Goal: Task Accomplishment & Management: Manage account settings

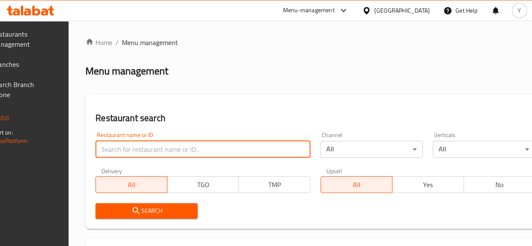
click at [191, 145] on input "search" at bounding box center [202, 149] width 215 height 17
type input "ة"
type input "mandy rubue"
click button "Search" at bounding box center [146, 211] width 102 height 16
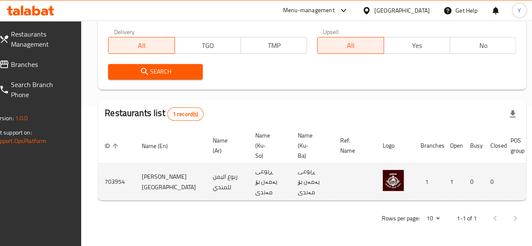
scroll to position [0, 82]
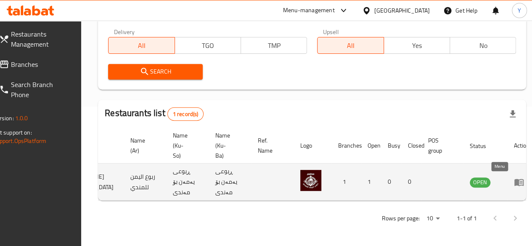
click at [514, 179] on icon "enhanced table" at bounding box center [518, 182] width 9 height 7
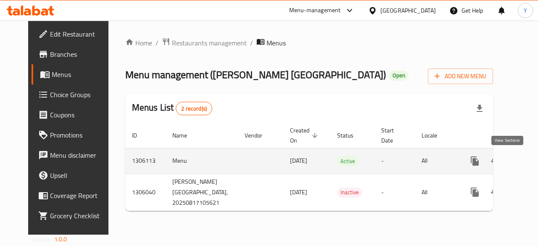
click at [531, 162] on icon "enhanced table" at bounding box center [536, 161] width 8 height 8
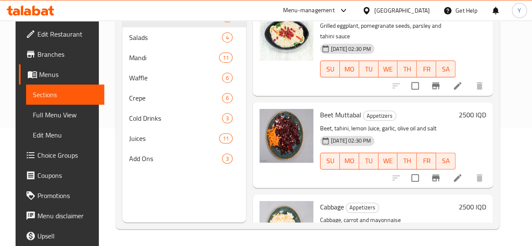
scroll to position [440, 0]
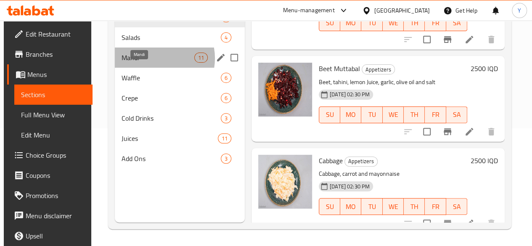
click at [153, 63] on span "Mandi" at bounding box center [157, 58] width 73 height 10
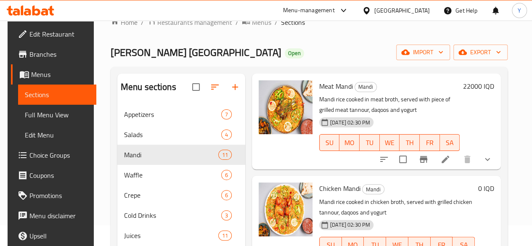
scroll to position [40, 0]
click at [447, 158] on icon at bounding box center [445, 159] width 8 height 8
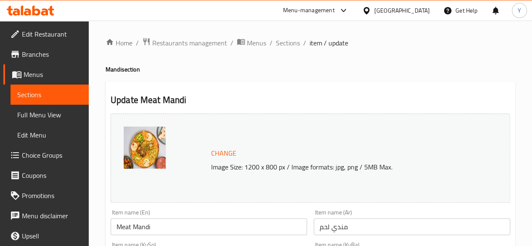
click at [315, 42] on span "item / update" at bounding box center [328, 43] width 39 height 10
click at [295, 41] on span "Sections" at bounding box center [288, 43] width 24 height 10
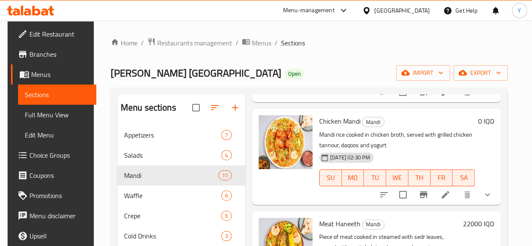
scroll to position [129, 0]
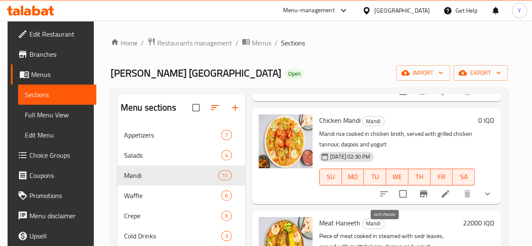
click at [383, 195] on icon "sort-choices" at bounding box center [384, 194] width 10 height 10
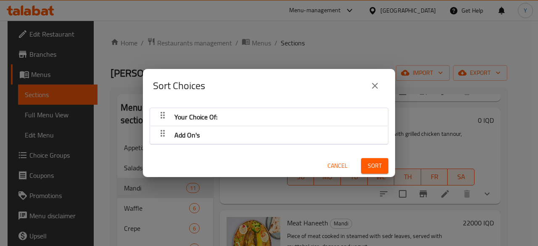
click at [415, 139] on div "Sort Choices Your Choice Of: Add On's Cancel Sort" at bounding box center [269, 123] width 538 height 246
click at [327, 163] on span "Cancel" at bounding box center [337, 166] width 20 height 11
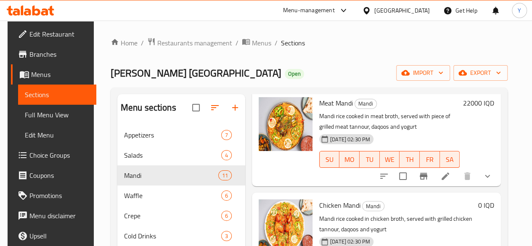
scroll to position [46, 0]
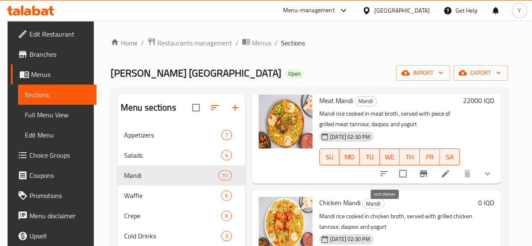
click at [387, 174] on icon "sort-choices" at bounding box center [384, 173] width 10 height 10
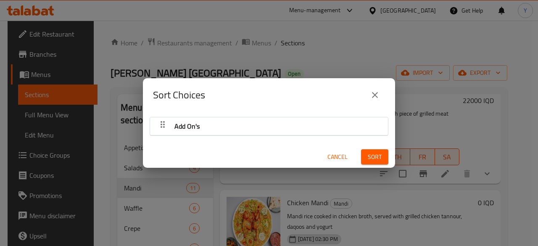
click at [377, 42] on div "Sort Choices Add On's Cancel Sort" at bounding box center [269, 123] width 538 height 246
click at [371, 93] on icon "close" at bounding box center [375, 95] width 10 height 10
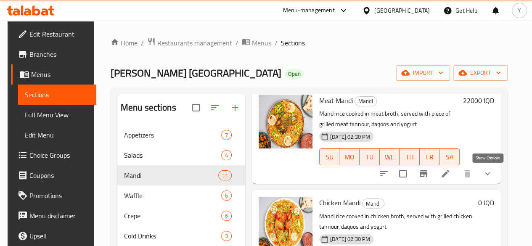
click at [487, 174] on icon "show more" at bounding box center [487, 173] width 10 height 10
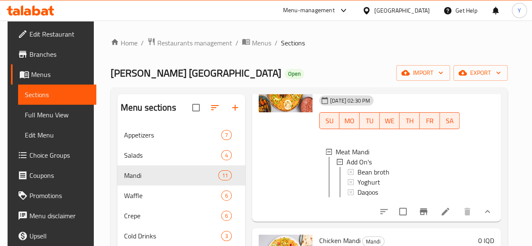
scroll to position [164, 0]
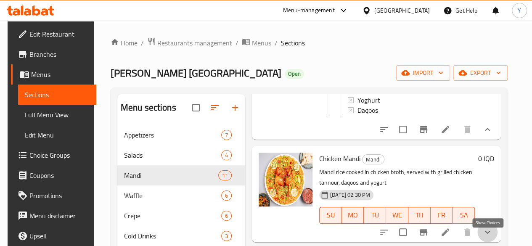
click at [489, 236] on icon "show more" at bounding box center [487, 232] width 10 height 10
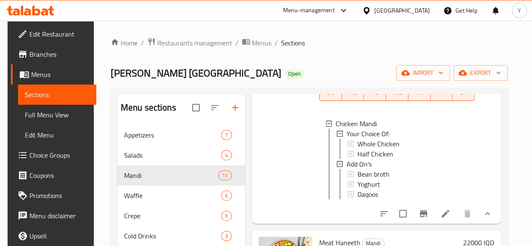
scroll to position [0, 0]
drag, startPoint x: 328, startPoint y: 179, endPoint x: 329, endPoint y: 190, distance: 11.4
click at [347, 190] on div "Bean broth Yoghurt Daqoos" at bounding box center [407, 185] width 120 height 30
click at [495, 163] on div "Chicken Mandi Mandi Mandi rice cooked in chicken broth, served with grilled chi…" at bounding box center [407, 122] width 182 height 193
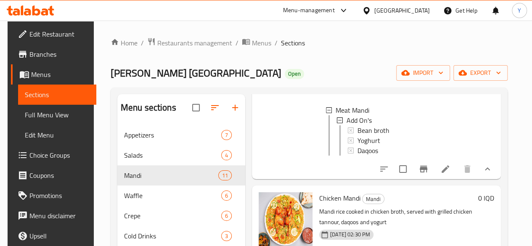
click at [479, 143] on div "22000 IQD" at bounding box center [476, 94] width 34 height 156
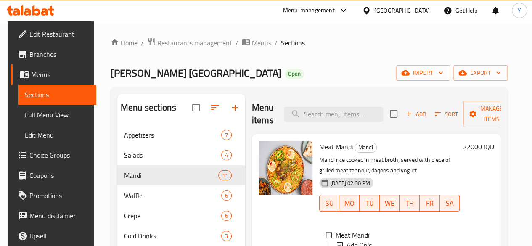
click at [487, 159] on div "22000 IQD" at bounding box center [476, 219] width 34 height 156
click at [450, 177] on div "17-08-2025 02:30 PM SU MO TU WE TH FR SA" at bounding box center [389, 196] width 147 height 45
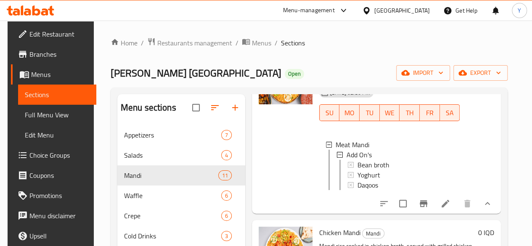
scroll to position [91, 0]
click at [383, 205] on icon "sort-choices" at bounding box center [384, 203] width 10 height 10
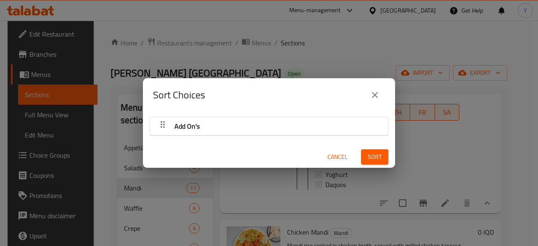
click at [223, 126] on div "Add On's" at bounding box center [268, 126] width 229 height 20
drag, startPoint x: 223, startPoint y: 126, endPoint x: 226, endPoint y: 141, distance: 15.6
click at [226, 141] on div "Add On's Cancel Sort" at bounding box center [269, 140] width 252 height 56
click at [368, 158] on span "Sort" at bounding box center [375, 157] width 14 height 11
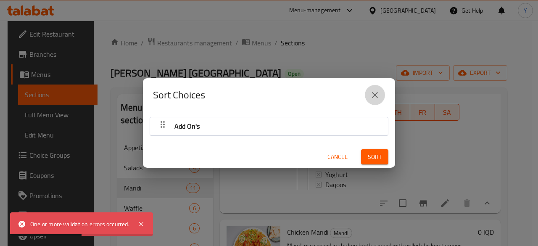
click at [376, 94] on icon "close" at bounding box center [375, 95] width 6 height 6
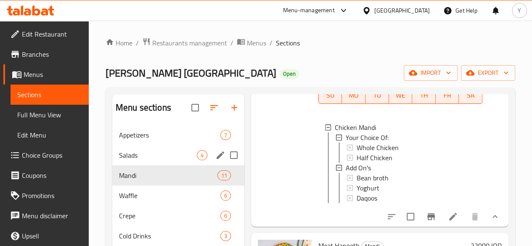
scroll to position [118, 0]
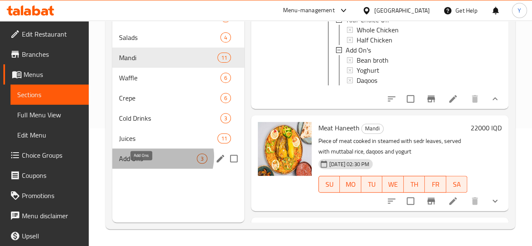
click at [162, 163] on span "Add Ons" at bounding box center [158, 158] width 78 height 10
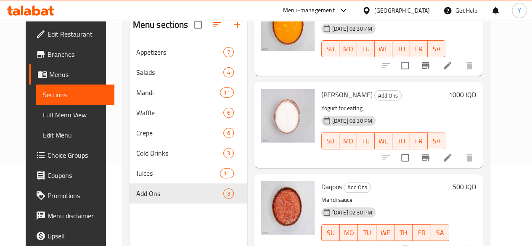
scroll to position [63, 0]
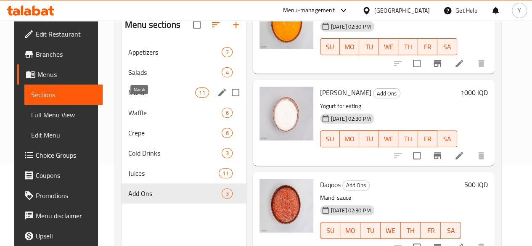
click at [159, 97] on span "Mandi" at bounding box center [161, 92] width 67 height 10
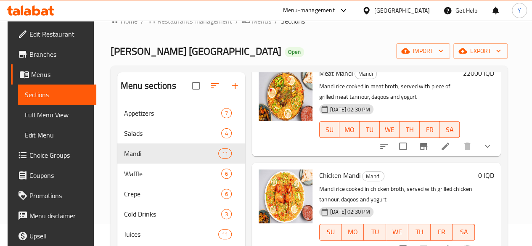
scroll to position [52, 0]
click at [447, 144] on icon at bounding box center [445, 146] width 8 height 8
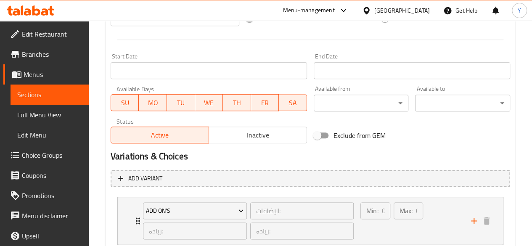
scroll to position [490, 0]
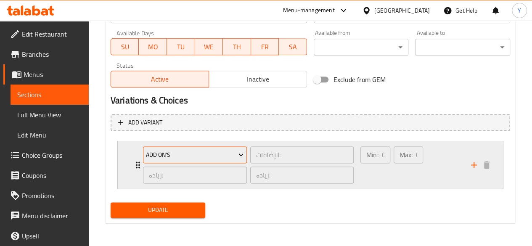
click at [211, 152] on span "Add On's" at bounding box center [194, 155] width 97 height 11
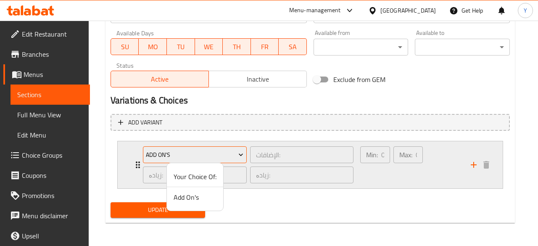
click at [211, 152] on div at bounding box center [269, 123] width 538 height 246
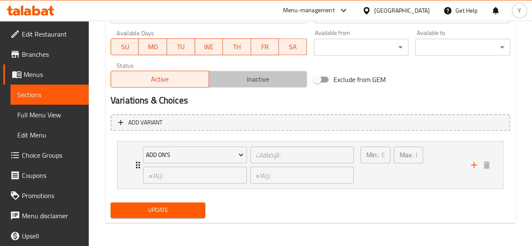
click at [275, 82] on span "Inactive" at bounding box center [257, 79] width 91 height 12
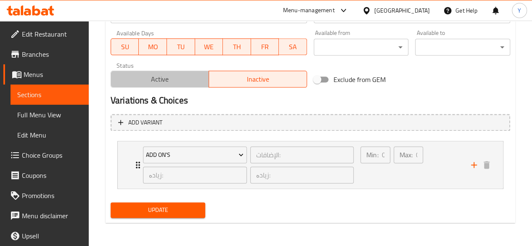
click at [158, 80] on span "Active" at bounding box center [159, 79] width 91 height 12
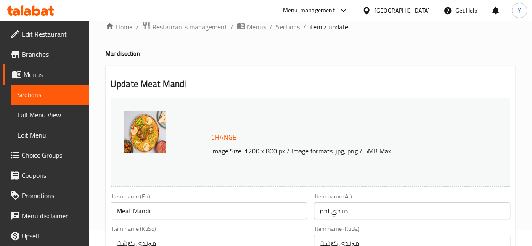
scroll to position [0, 0]
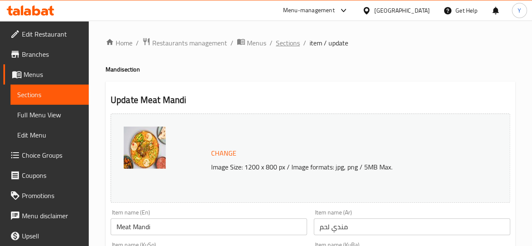
click at [295, 44] on span "Sections" at bounding box center [288, 43] width 24 height 10
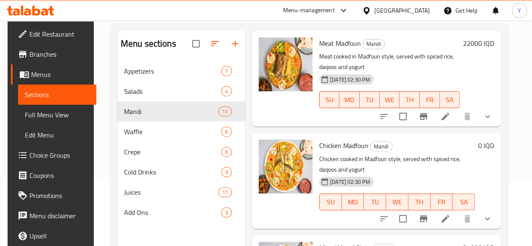
scroll to position [118, 0]
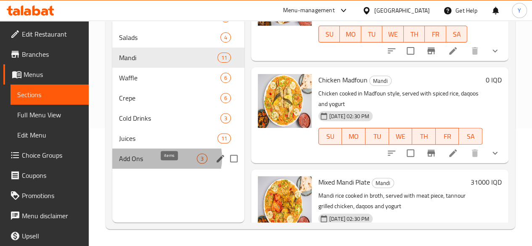
click at [197, 163] on span "3" at bounding box center [202, 159] width 10 height 8
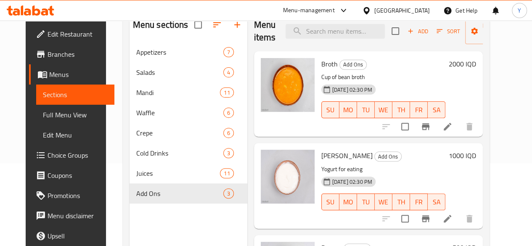
scroll to position [81, 0]
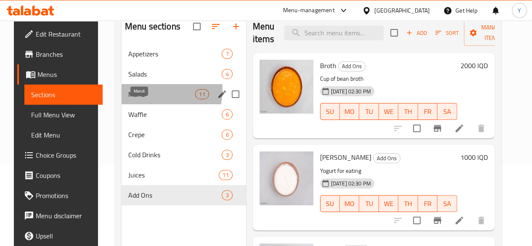
click at [149, 99] on span "Mandi" at bounding box center [161, 94] width 67 height 10
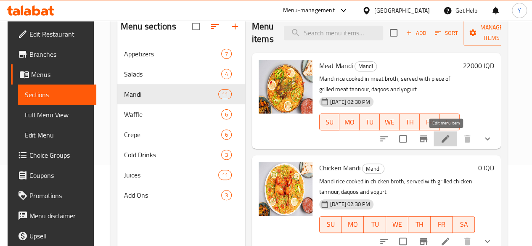
click at [447, 139] on icon at bounding box center [445, 139] width 10 height 10
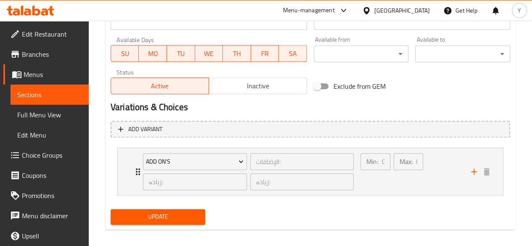
scroll to position [490, 0]
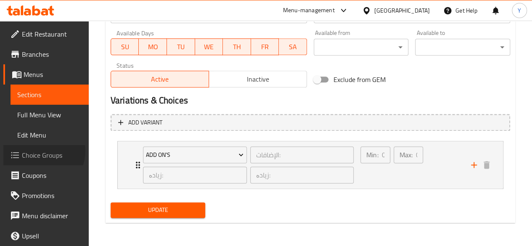
click at [42, 151] on span "Choice Groups" at bounding box center [52, 155] width 60 height 10
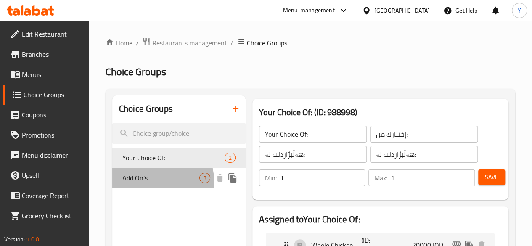
click at [161, 181] on span "Add On's" at bounding box center [160, 178] width 77 height 10
type input "Add On's"
type input "الإضافات:"
type input "زیادە:"
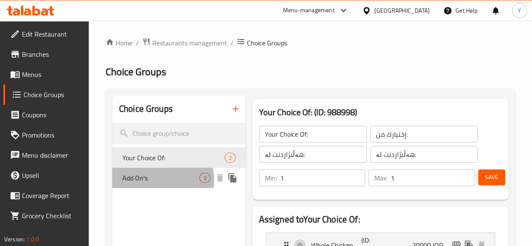
type input "0"
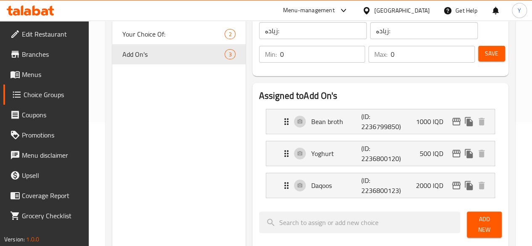
scroll to position [124, 0]
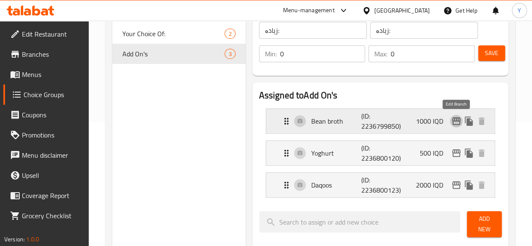
click at [453, 118] on icon "edit" at bounding box center [456, 121] width 8 height 8
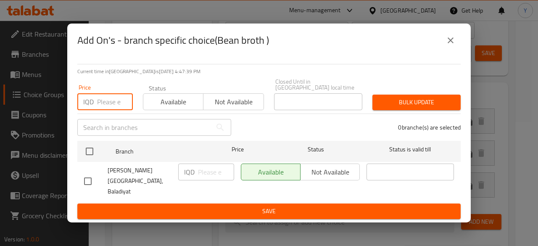
click at [108, 106] on input "number" at bounding box center [115, 101] width 36 height 17
type input "2000"
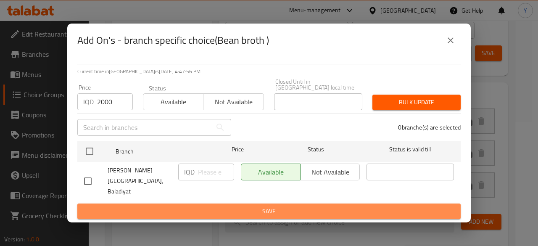
click at [304, 206] on span "Save" at bounding box center [269, 211] width 370 height 11
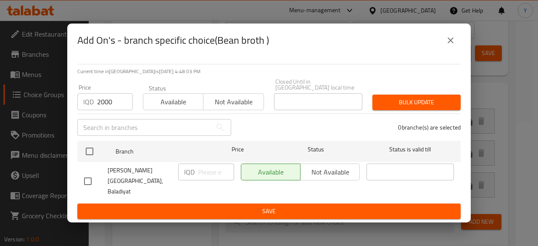
click at [87, 182] on input "checkbox" at bounding box center [88, 181] width 18 height 18
checkbox input "true"
click at [285, 206] on span "Save" at bounding box center [269, 211] width 370 height 11
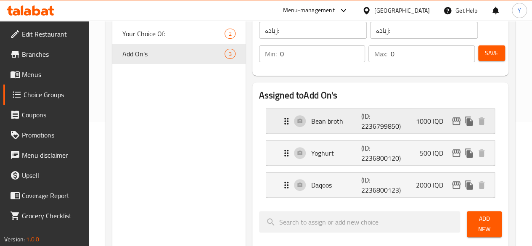
click at [281, 117] on div "Bean broth (ID: 2236799850) 1000 IQD" at bounding box center [382, 121] width 203 height 24
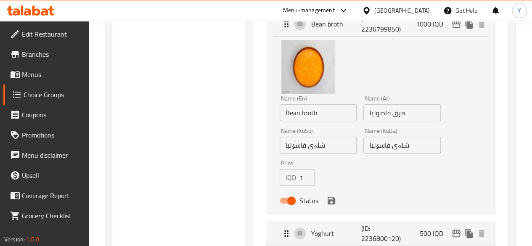
scroll to position [222, 0]
click at [299, 180] on input "1000" at bounding box center [307, 176] width 16 height 17
click at [327, 200] on icon "save" at bounding box center [331, 200] width 8 height 8
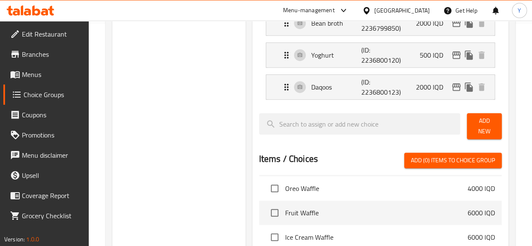
type input "2000"
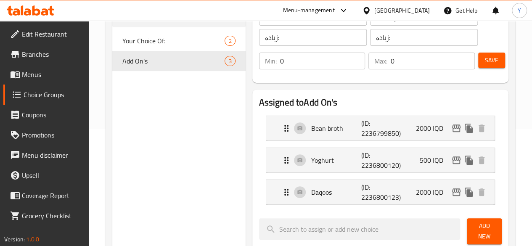
scroll to position [116, 0]
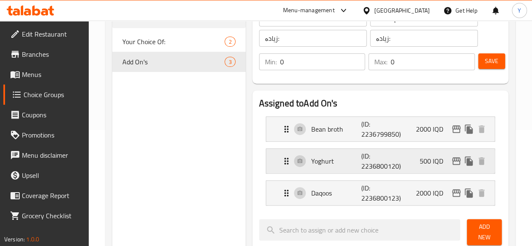
click at [281, 162] on div "Yoghurt (ID: 2236800120) 500 IQD" at bounding box center [382, 161] width 203 height 24
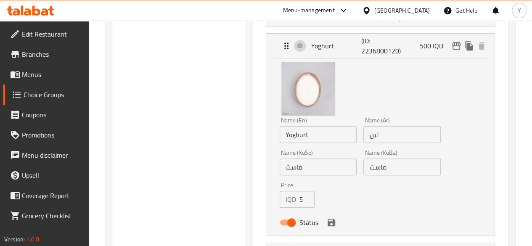
scroll to position [254, 0]
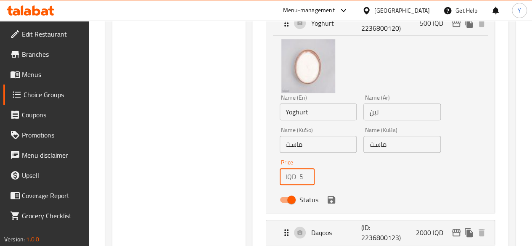
click at [299, 179] on input "500" at bounding box center [307, 176] width 16 height 17
click at [326, 200] on icon "save" at bounding box center [331, 200] width 10 height 10
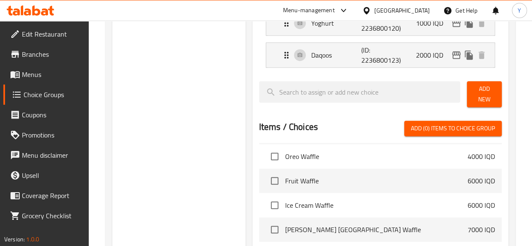
type input "1000"
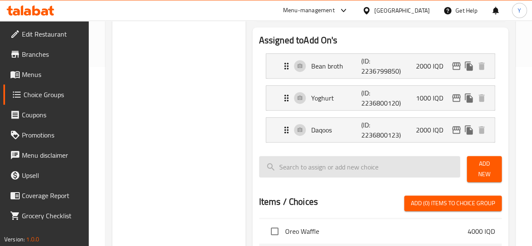
scroll to position [177, 0]
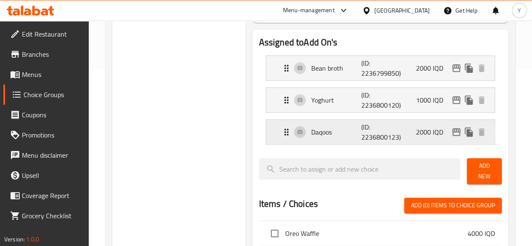
click at [311, 131] on p "Daqoos" at bounding box center [336, 132] width 50 height 10
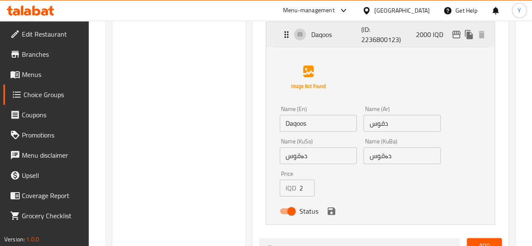
scroll to position [276, 0]
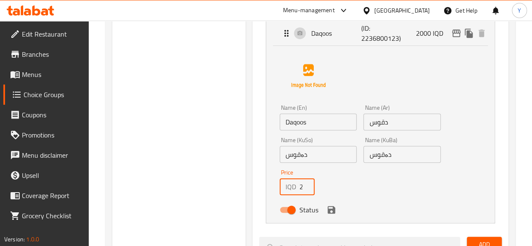
click at [299, 191] on input "2000" at bounding box center [307, 186] width 16 height 17
type input "1000"
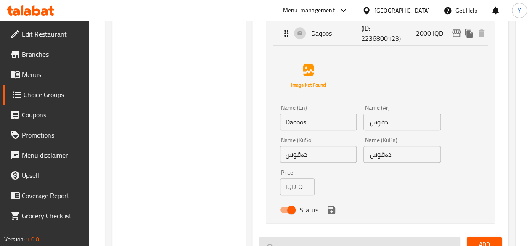
scroll to position [0, 0]
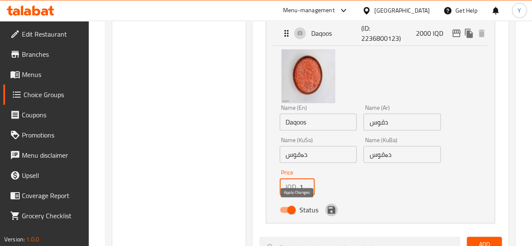
click at [327, 212] on icon "save" at bounding box center [331, 210] width 8 height 8
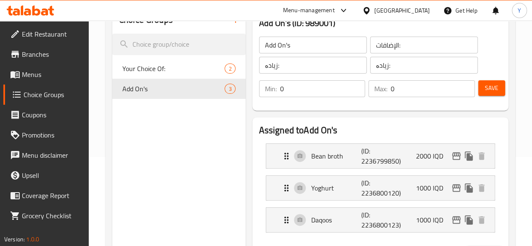
scroll to position [93, 0]
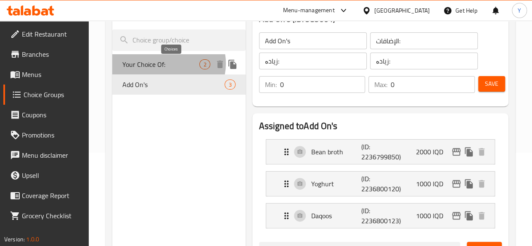
click at [200, 64] on span "2" at bounding box center [205, 65] width 10 height 8
type input "Your Choice Of:"
type input "إختيارك من:"
type input "هەڵبژاردنت لە:"
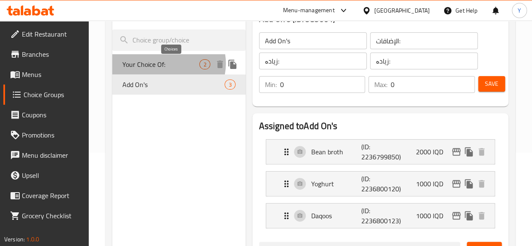
type input "1"
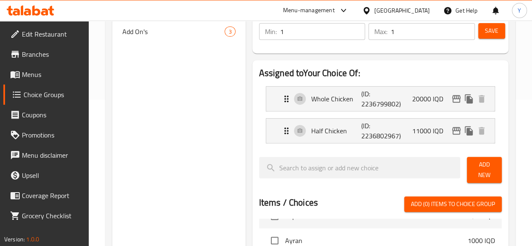
scroll to position [145, 0]
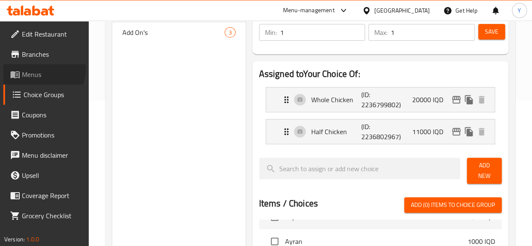
click at [33, 69] on span "Menus" at bounding box center [52, 74] width 60 height 10
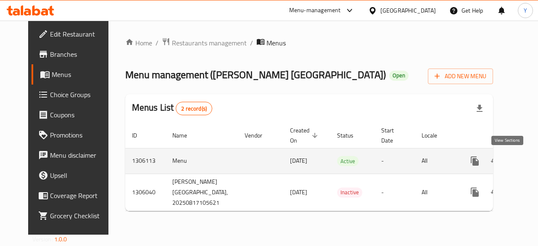
click at [530, 158] on icon "enhanced table" at bounding box center [535, 161] width 10 height 10
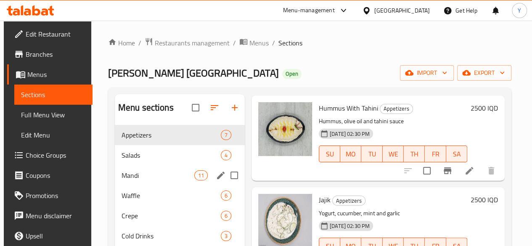
scroll to position [118, 0]
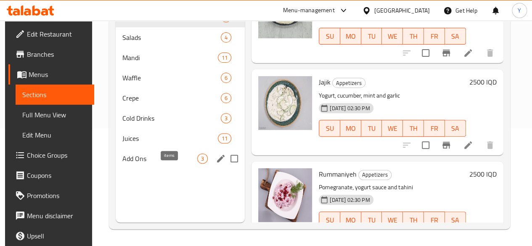
click at [197, 163] on span "3" at bounding box center [202, 159] width 10 height 8
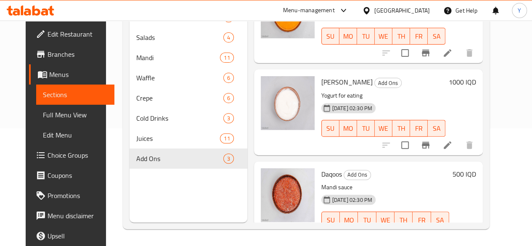
scroll to position [33, 0]
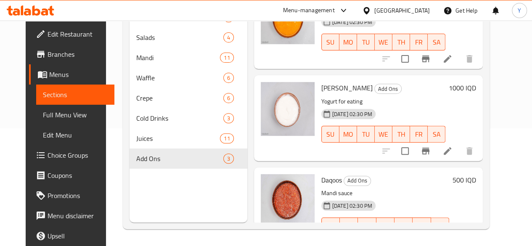
click at [449, 184] on h6 "Daqoos Add Ons" at bounding box center [385, 180] width 128 height 12
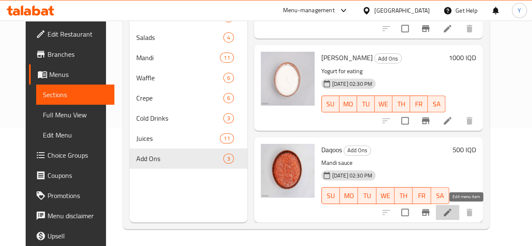
click at [452, 213] on icon at bounding box center [447, 212] width 10 height 10
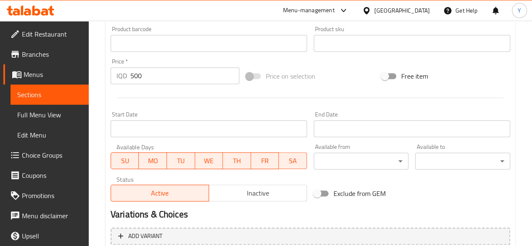
scroll to position [372, 0]
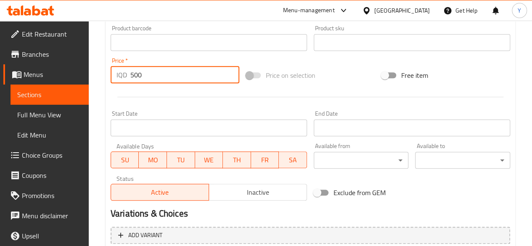
click at [181, 76] on input "500" at bounding box center [184, 74] width 109 height 17
type input "5"
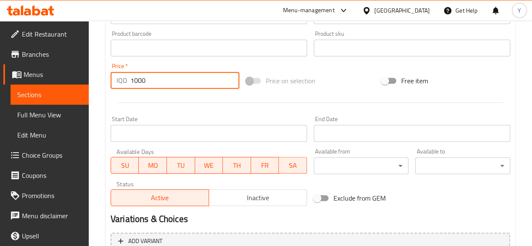
scroll to position [457, 0]
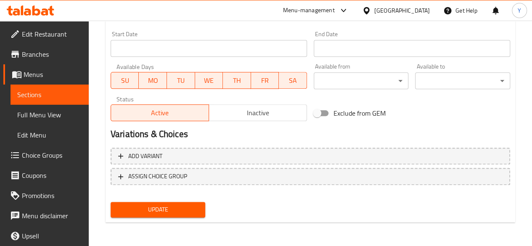
type input "1000"
click at [177, 206] on span "Update" at bounding box center [158, 209] width 82 height 11
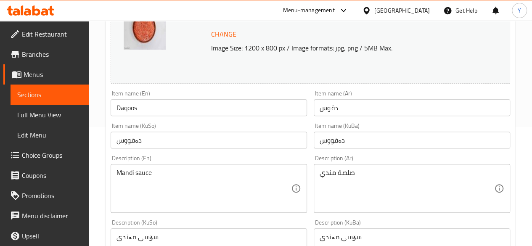
scroll to position [0, 0]
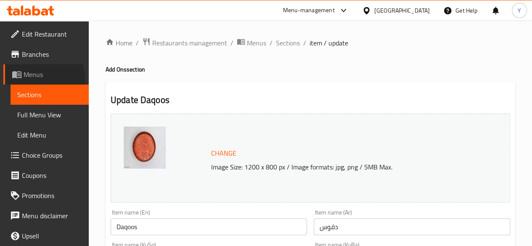
click at [34, 80] on link "Menus" at bounding box center [45, 74] width 85 height 20
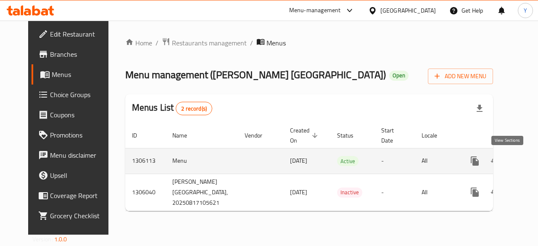
click at [531, 163] on icon "enhanced table" at bounding box center [536, 161] width 8 height 8
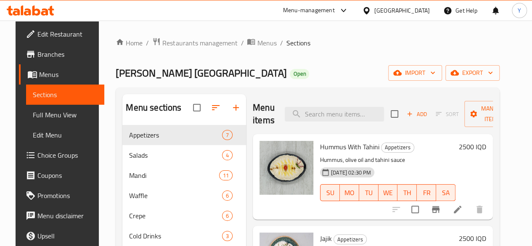
click at [213, 51] on div "Home / Restaurants management / Menus / Sections Mandy Rubue Yemen Open import …" at bounding box center [308, 191] width 384 height 309
click at [190, 48] on span "Restaurants management" at bounding box center [199, 43] width 75 height 10
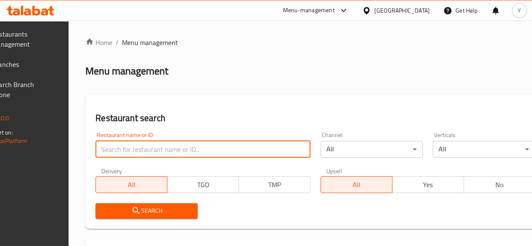
click at [173, 145] on input "search" at bounding box center [202, 149] width 215 height 17
paste input "774366"
type input "774366"
click button "Search" at bounding box center [146, 211] width 102 height 16
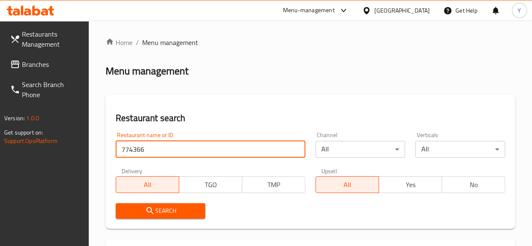
scroll to position [123, 0]
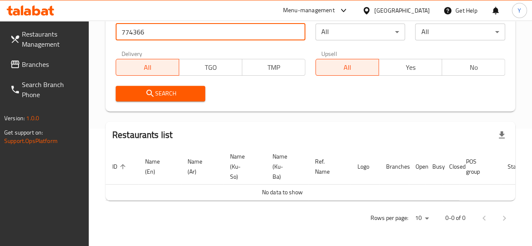
click at [176, 88] on span "Search" at bounding box center [160, 93] width 76 height 11
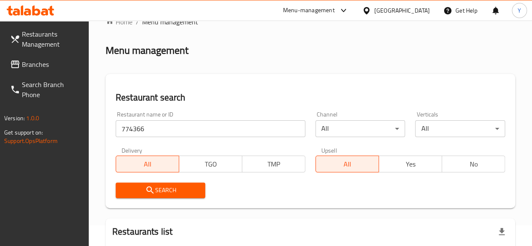
scroll to position [0, 0]
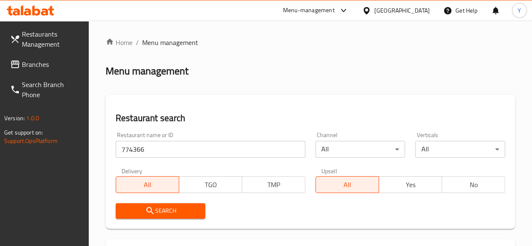
click at [47, 67] on span "Branches" at bounding box center [52, 64] width 60 height 10
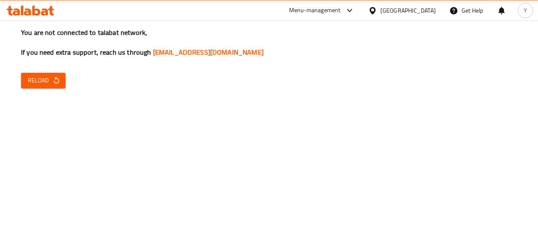
click at [63, 81] on button "Reload" at bounding box center [43, 81] width 45 height 16
click at [49, 78] on span "Reload" at bounding box center [43, 80] width 31 height 11
drag, startPoint x: 0, startPoint y: 0, endPoint x: 49, endPoint y: 78, distance: 92.1
click at [49, 78] on span "Reload" at bounding box center [43, 80] width 31 height 11
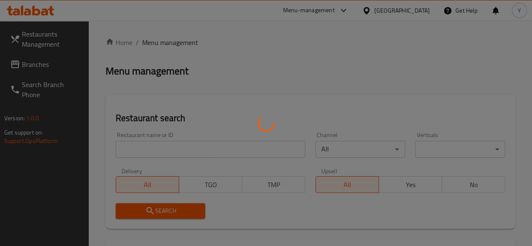
click at [154, 142] on div at bounding box center [266, 123] width 532 height 246
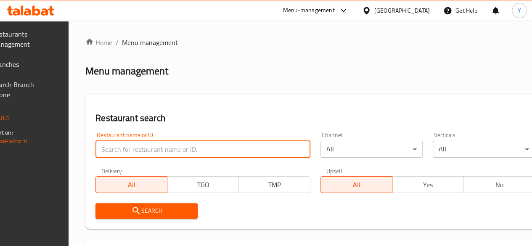
click at [166, 147] on input "search" at bounding box center [202, 149] width 215 height 17
paste input "774366"
click at [146, 142] on input "774366" at bounding box center [202, 149] width 215 height 17
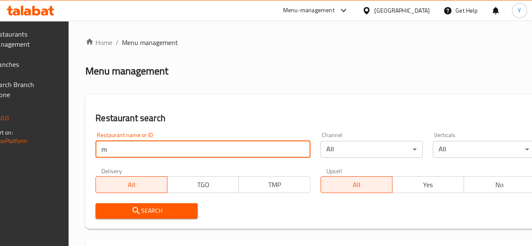
type input "[PERSON_NAME]"
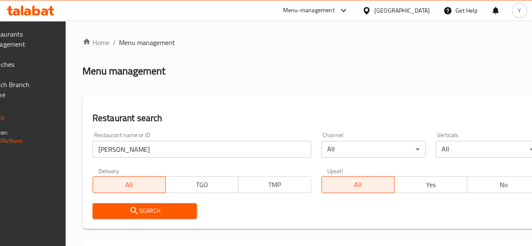
click at [182, 212] on span "Search" at bounding box center [144, 210] width 91 height 11
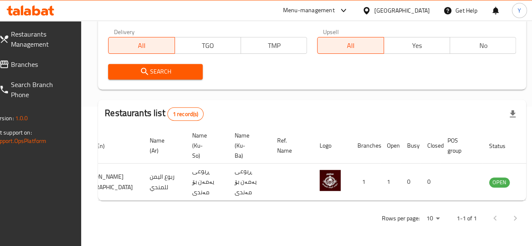
scroll to position [0, 82]
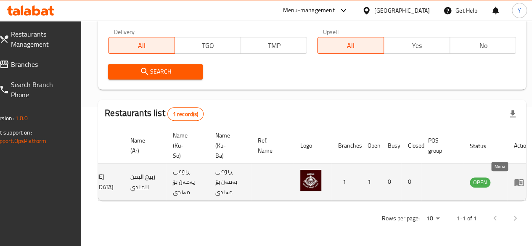
click at [513, 177] on icon "enhanced table" at bounding box center [518, 182] width 10 height 10
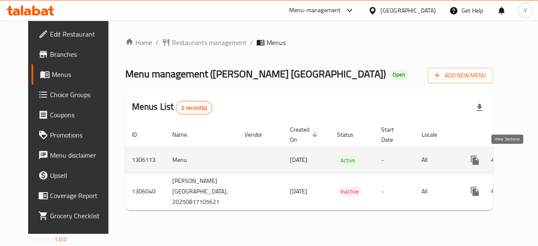
click at [531, 160] on icon "enhanced table" at bounding box center [536, 160] width 8 height 8
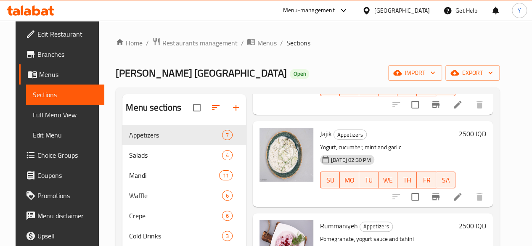
scroll to position [108, 0]
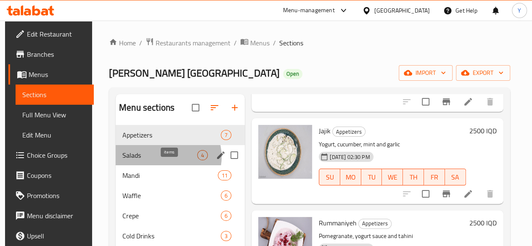
click at [197, 159] on span "4" at bounding box center [202, 155] width 10 height 8
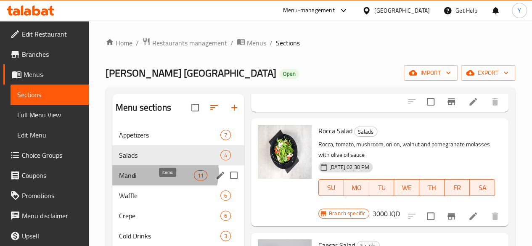
click at [194, 179] on span "11" at bounding box center [200, 175] width 13 height 8
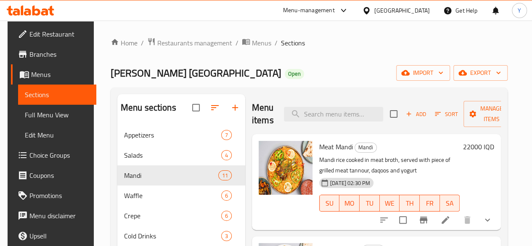
click at [451, 218] on li at bounding box center [445, 219] width 24 height 15
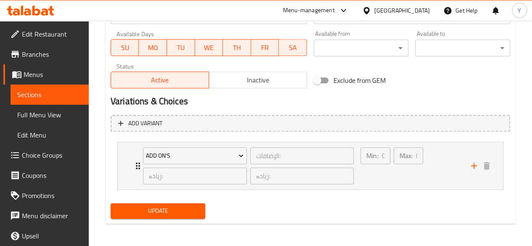
scroll to position [490, 0]
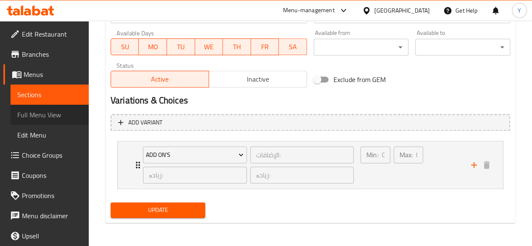
click at [50, 120] on span "Full Menu View" at bounding box center [49, 115] width 65 height 10
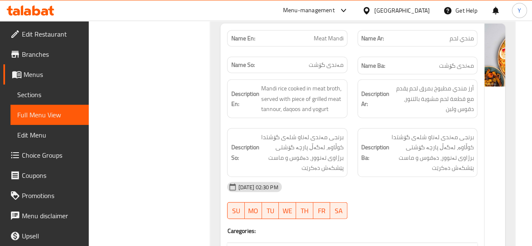
scroll to position [2660, 0]
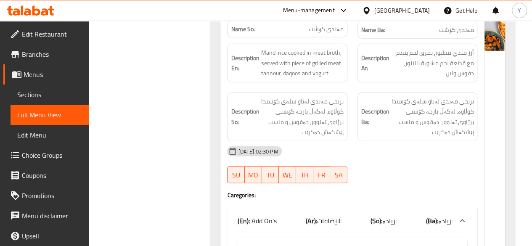
scroll to position [2706, 0]
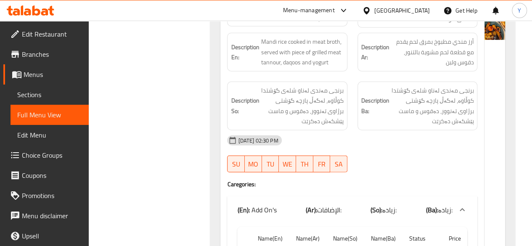
click at [460, 205] on icon at bounding box center [462, 210] width 10 height 10
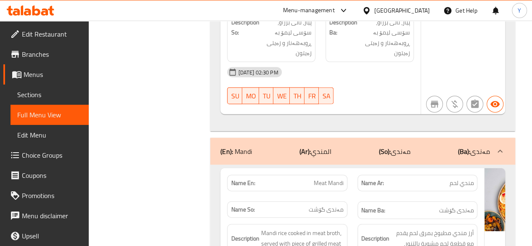
scroll to position [2515, 0]
click at [55, 136] on span "Edit Menu" at bounding box center [49, 135] width 65 height 10
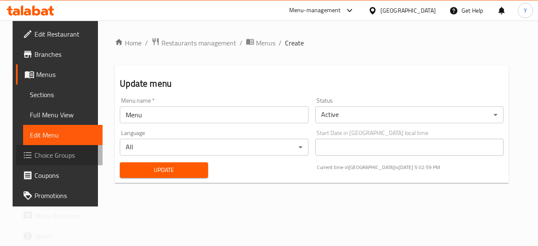
click at [59, 155] on span "Choice Groups" at bounding box center [64, 155] width 61 height 10
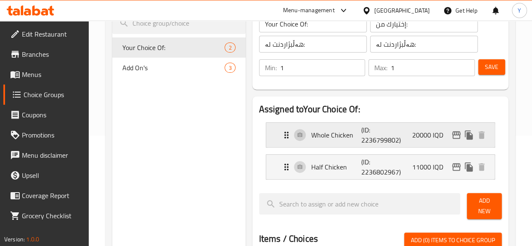
scroll to position [106, 0]
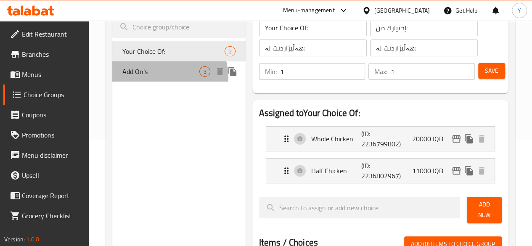
click at [169, 77] on div "Add On's 3" at bounding box center [178, 71] width 133 height 20
type input "Add On's"
type input "الإضافات:"
type input "زیادە:"
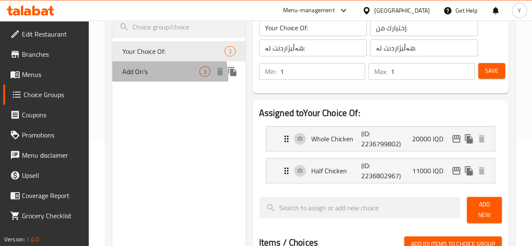
type input "0"
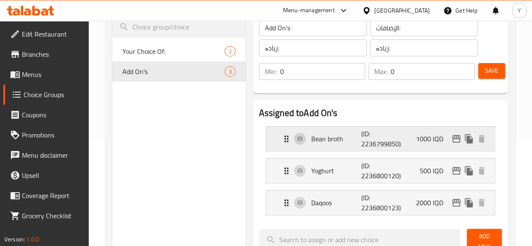
click at [311, 136] on p "Bean broth" at bounding box center [336, 139] width 50 height 10
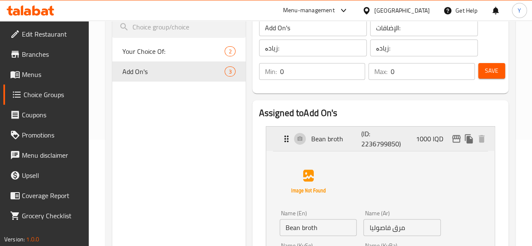
click at [311, 136] on p "Bean broth" at bounding box center [336, 139] width 50 height 10
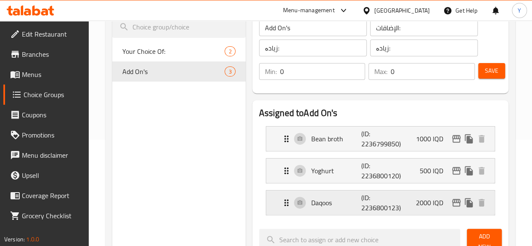
click at [425, 201] on p "2000 IQD" at bounding box center [433, 202] width 34 height 10
click at [311, 137] on p "Bean broth" at bounding box center [336, 139] width 50 height 10
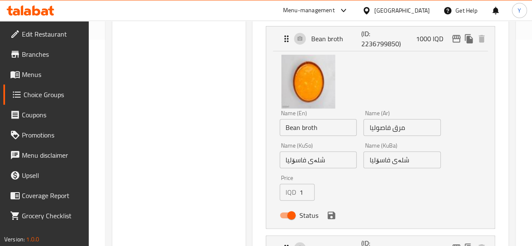
scroll to position [207, 0]
click at [299, 192] on input "1000" at bounding box center [307, 191] width 16 height 17
click at [299, 189] on input "1001" at bounding box center [307, 191] width 16 height 17
click at [299, 193] on input "1001" at bounding box center [307, 191] width 16 height 17
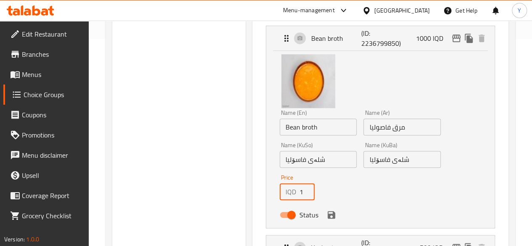
click at [299, 193] on input "1001" at bounding box center [307, 191] width 16 height 17
click at [327, 214] on icon "save" at bounding box center [331, 215] width 8 height 8
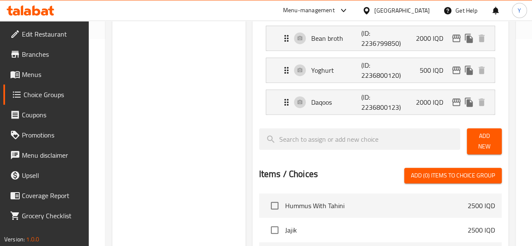
type input "2000"
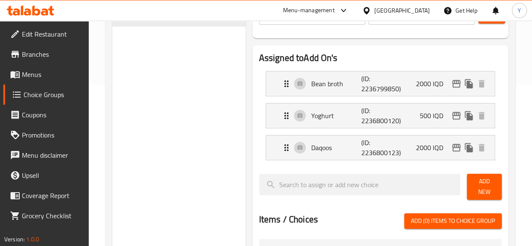
scroll to position [157, 0]
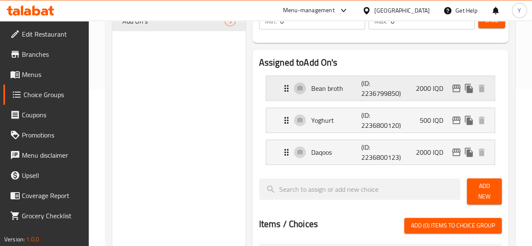
click at [311, 93] on p "Bean broth" at bounding box center [336, 88] width 50 height 10
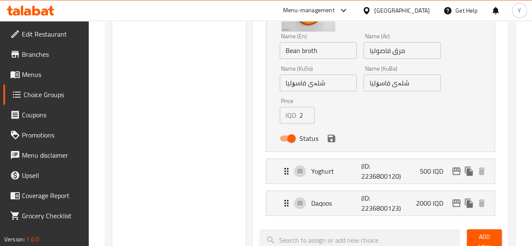
scroll to position [285, 0]
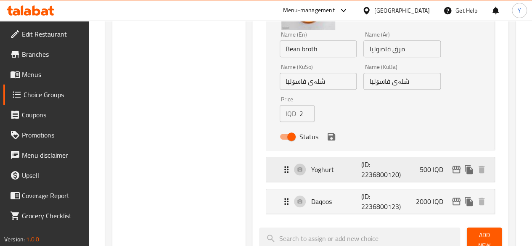
click at [311, 172] on p "Yoghurt" at bounding box center [336, 169] width 50 height 10
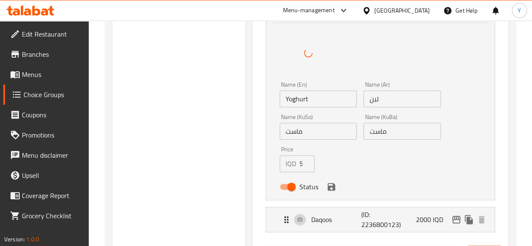
scroll to position [445, 0]
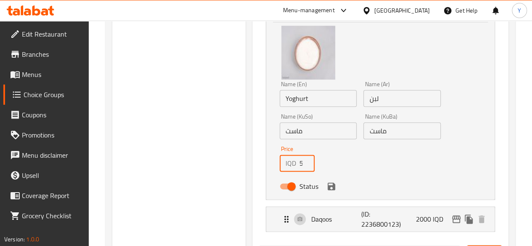
click at [299, 168] on input "500" at bounding box center [307, 163] width 16 height 17
click at [326, 184] on icon "save" at bounding box center [331, 186] width 10 height 10
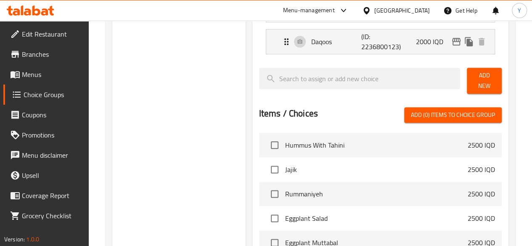
type input "1000"
click at [289, 49] on div "Daqoos (ID: 2236800123) 2000 IQD" at bounding box center [382, 41] width 203 height 24
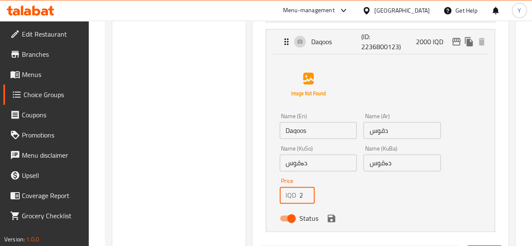
click at [299, 193] on input "2000" at bounding box center [307, 195] width 16 height 17
type input "1"
type input "1000"
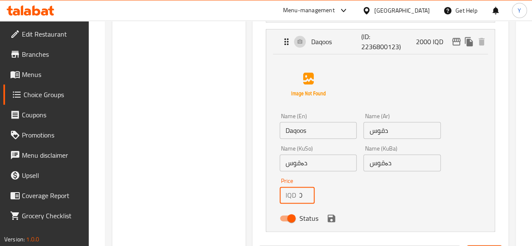
scroll to position [0, 0]
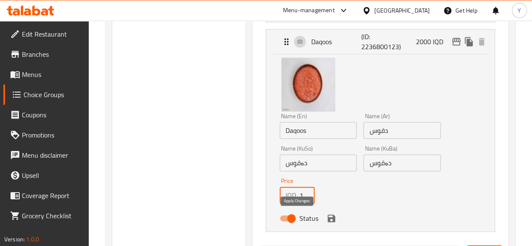
click at [327, 218] on icon "save" at bounding box center [331, 218] width 8 height 8
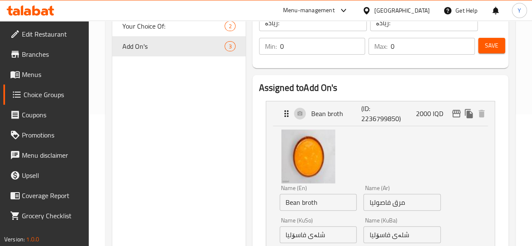
scroll to position [131, 0]
click at [311, 116] on p "Bean broth" at bounding box center [336, 114] width 50 height 10
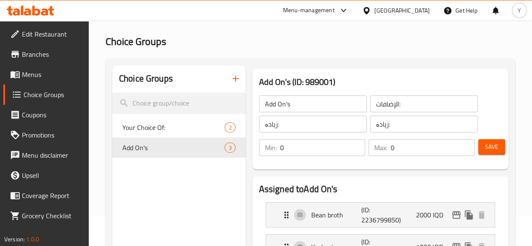
scroll to position [29, 0]
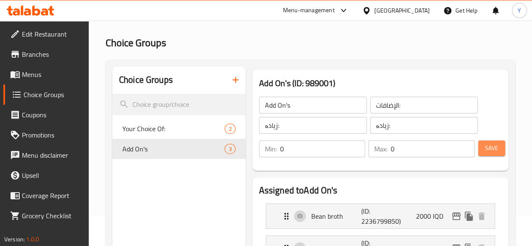
click at [498, 146] on button "Save" at bounding box center [491, 148] width 27 height 16
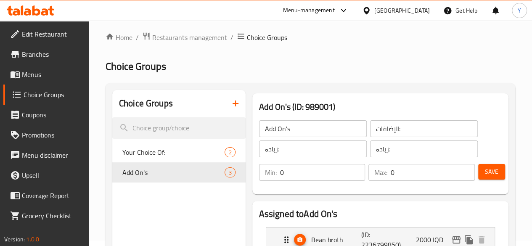
scroll to position [0, 0]
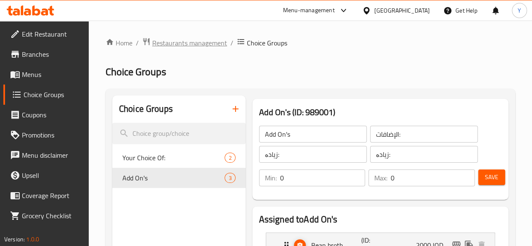
click at [190, 40] on span "Restaurants management" at bounding box center [189, 43] width 75 height 10
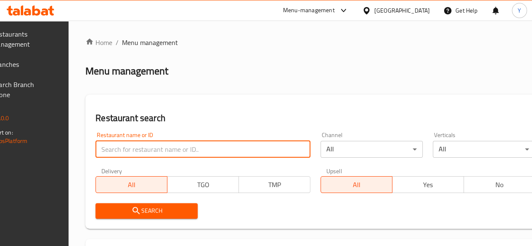
click at [170, 144] on input "search" at bounding box center [202, 149] width 215 height 17
type input "[PERSON_NAME]"
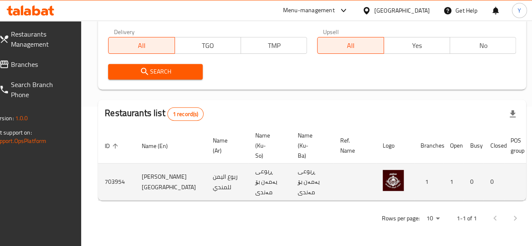
scroll to position [0, 82]
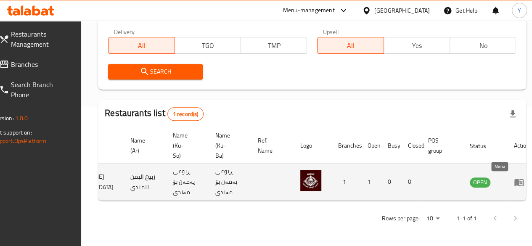
click at [513, 178] on link "enhanced table" at bounding box center [521, 182] width 16 height 10
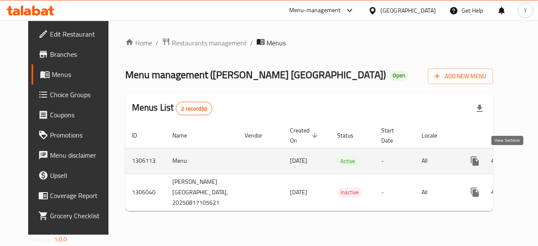
click at [530, 157] on icon "enhanced table" at bounding box center [535, 161] width 10 height 10
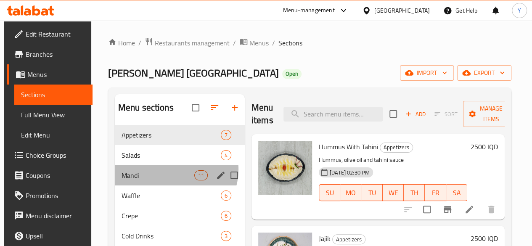
click at [173, 182] on div "Mandi 11" at bounding box center [180, 175] width 130 height 20
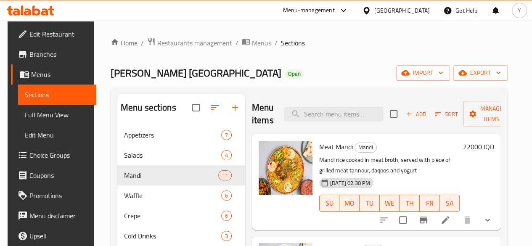
click at [319, 168] on p "Mandi rice cooked in meat broth, served with piece of grilled meat tannour, daq…" at bounding box center [389, 165] width 140 height 21
